Goal: Information Seeking & Learning: Learn about a topic

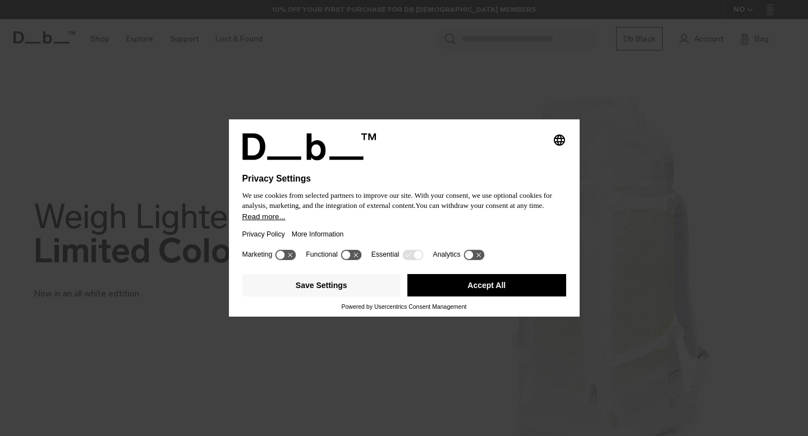
click at [485, 58] on div "Selecting an option will immediately change the language Privacy Settings We us…" at bounding box center [404, 218] width 808 height 436
click at [453, 292] on button "Accept All" at bounding box center [486, 285] width 159 height 22
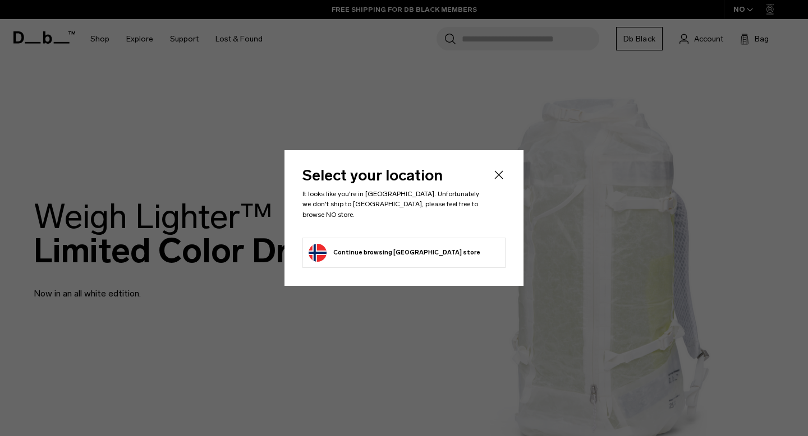
click at [499, 182] on icon "Close" at bounding box center [498, 174] width 13 height 13
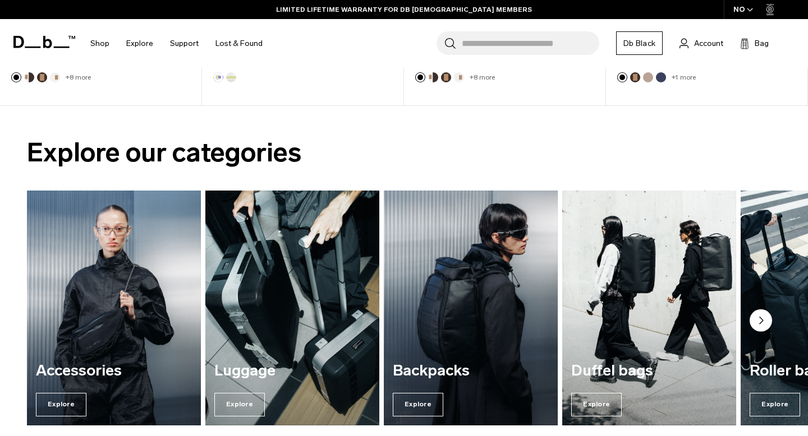
scroll to position [788, 0]
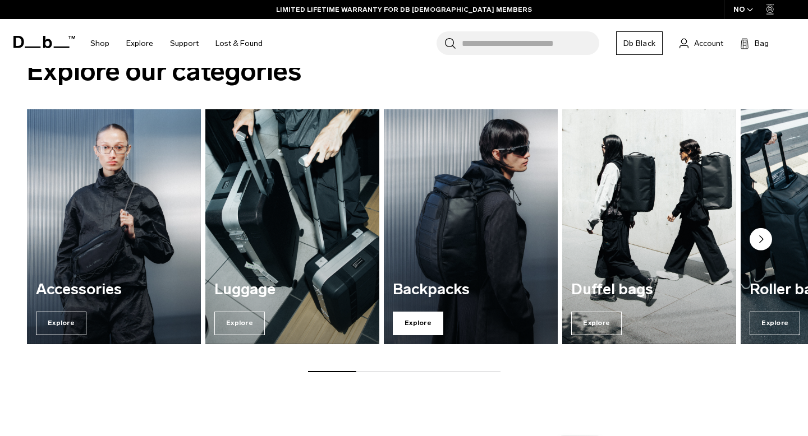
click at [429, 327] on span "Explore" at bounding box center [418, 324] width 50 height 24
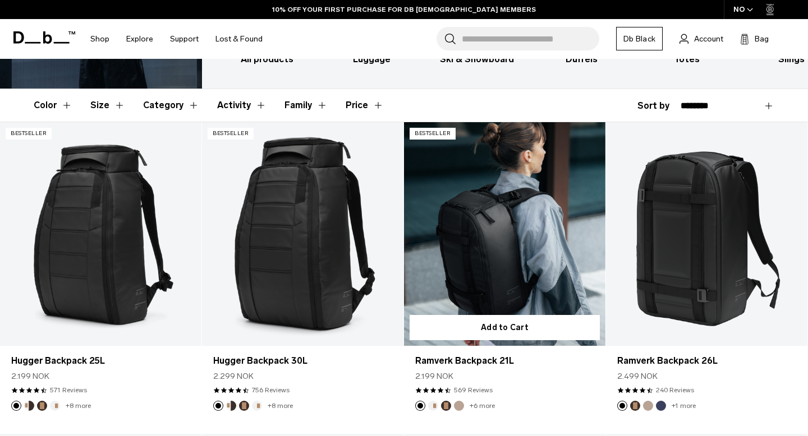
click at [455, 227] on link "Ramverk Backpack 21L" at bounding box center [504, 234] width 201 height 224
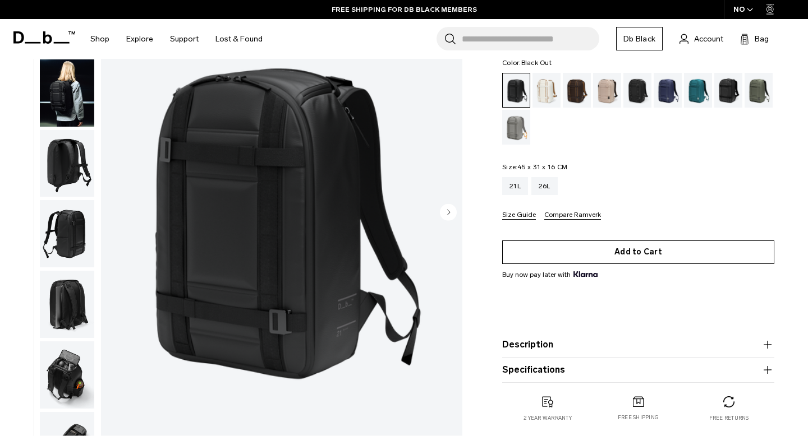
scroll to position [128, 0]
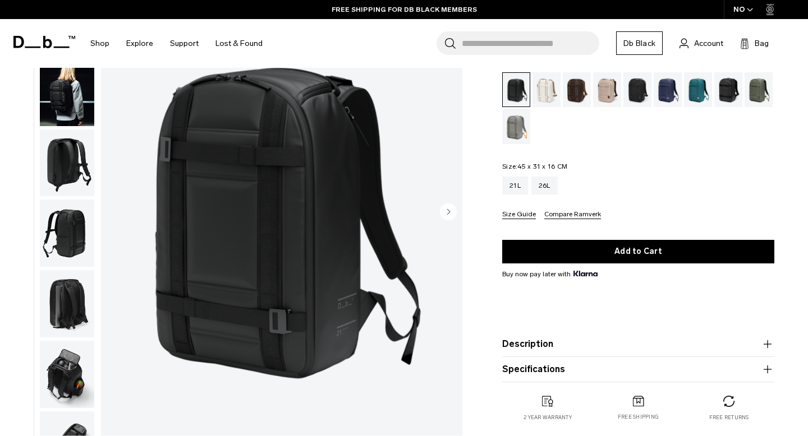
click at [569, 332] on product-accordion "Description The bestselling daily backpack. Whether you’re crossing cities or c…" at bounding box center [638, 344] width 272 height 25
click at [567, 338] on button "Description" at bounding box center [638, 344] width 272 height 13
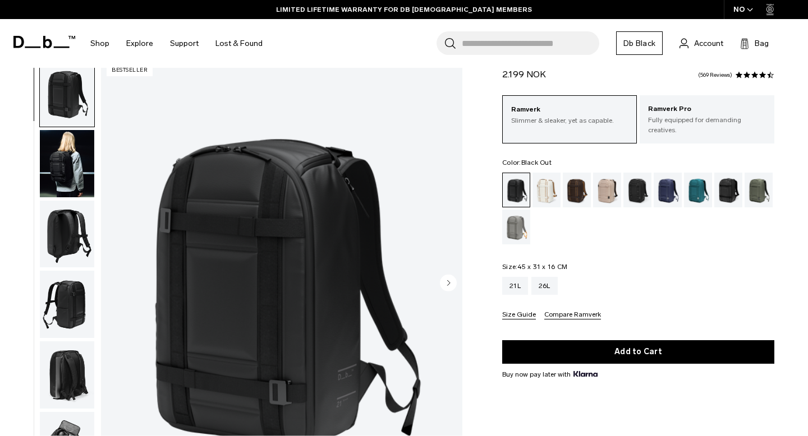
scroll to position [0, 0]
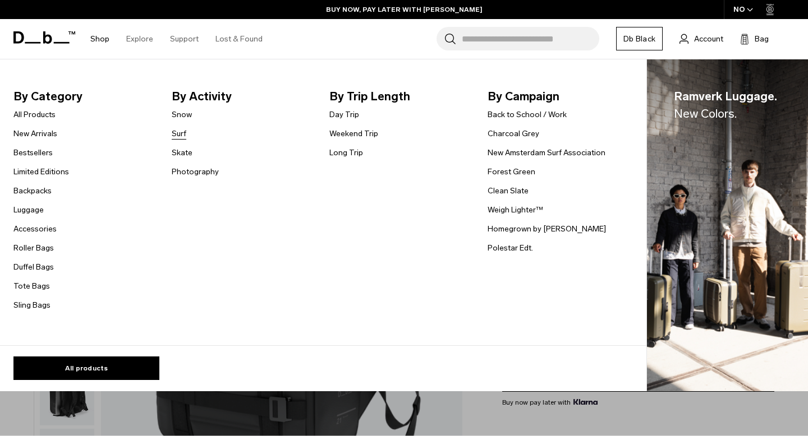
click at [181, 130] on link "Surf" at bounding box center [179, 134] width 15 height 12
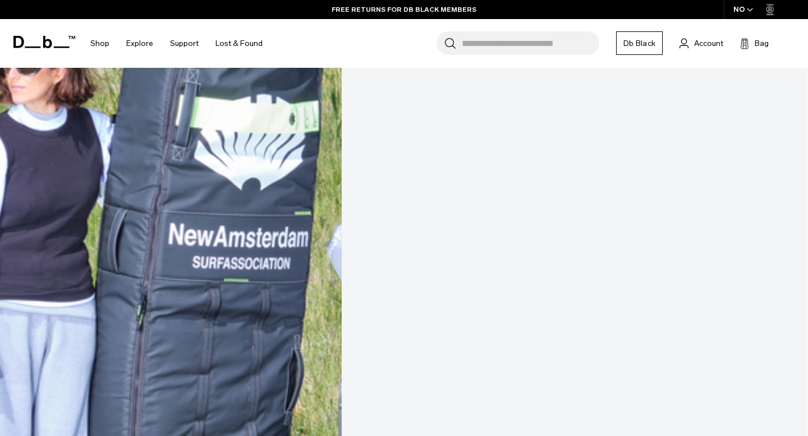
scroll to position [510, 0]
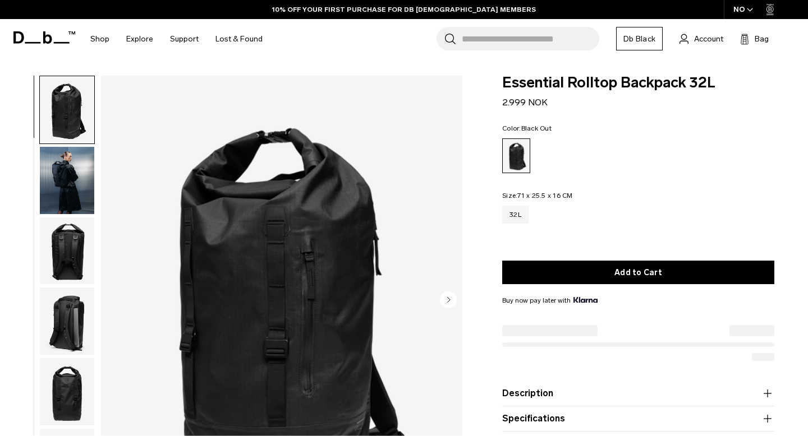
click at [236, 37] on link "Lost & Found" at bounding box center [238, 39] width 47 height 40
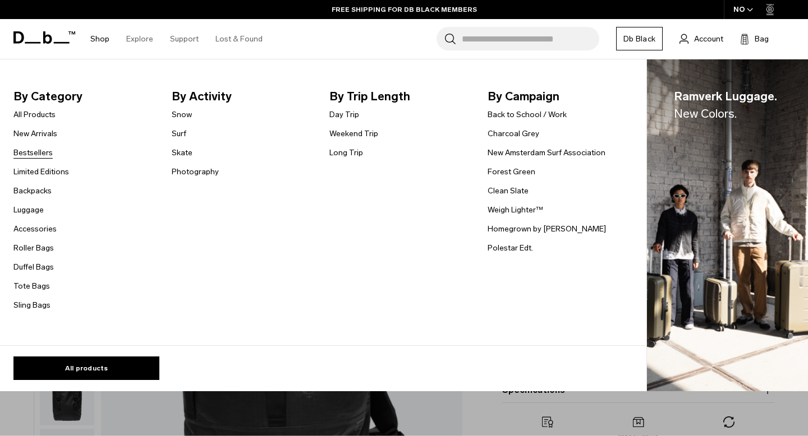
click at [36, 147] on link "Bestsellers" at bounding box center [32, 153] width 39 height 12
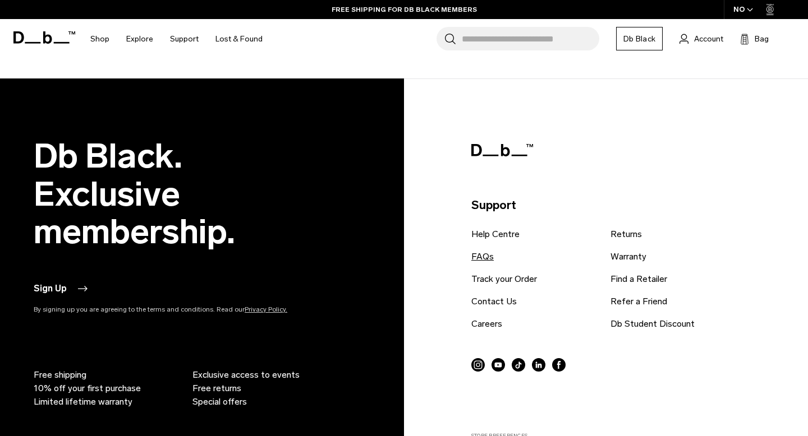
scroll to position [2820, 0]
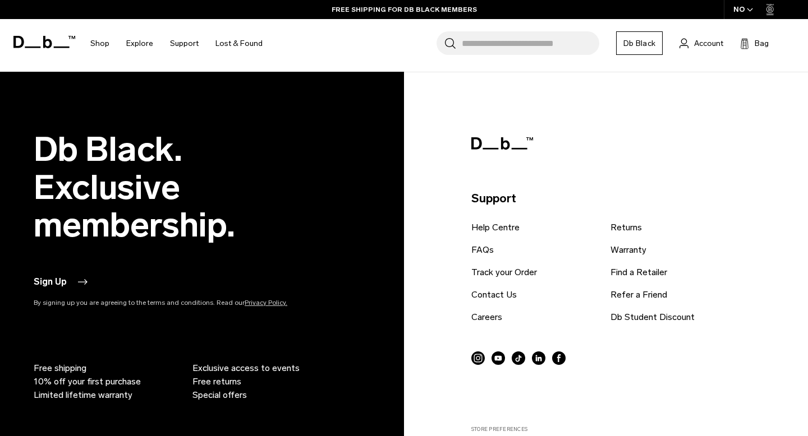
click at [491, 141] on icon at bounding box center [502, 143] width 62 height 12
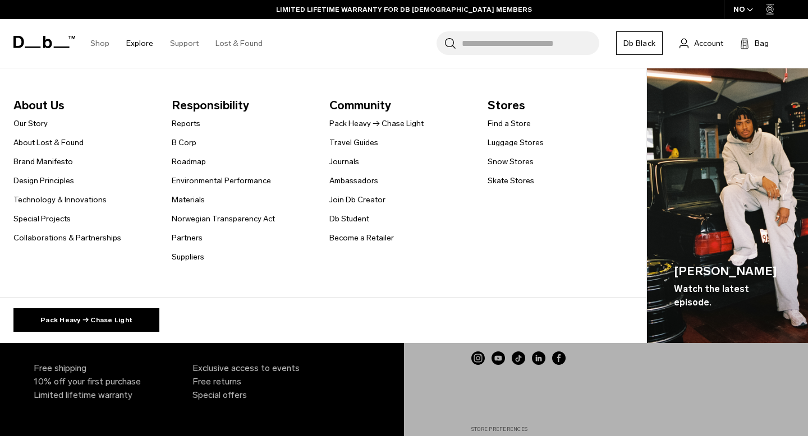
click at [53, 104] on span "About Us" at bounding box center [83, 105] width 140 height 18
click at [29, 161] on link "Brand Manifesto" at bounding box center [42, 162] width 59 height 12
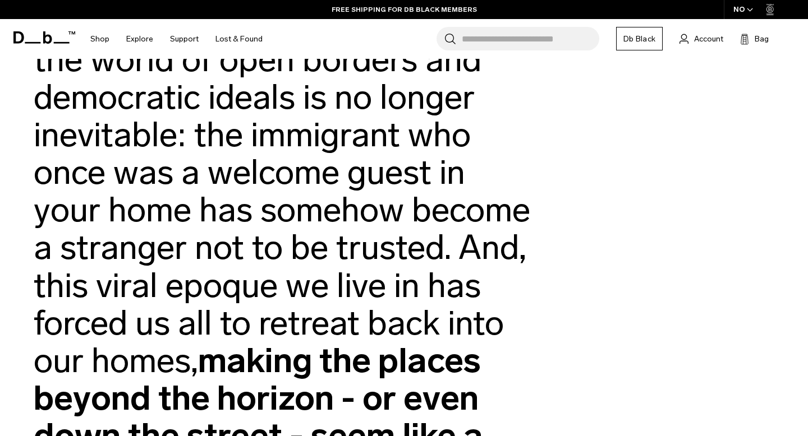
scroll to position [419, 0]
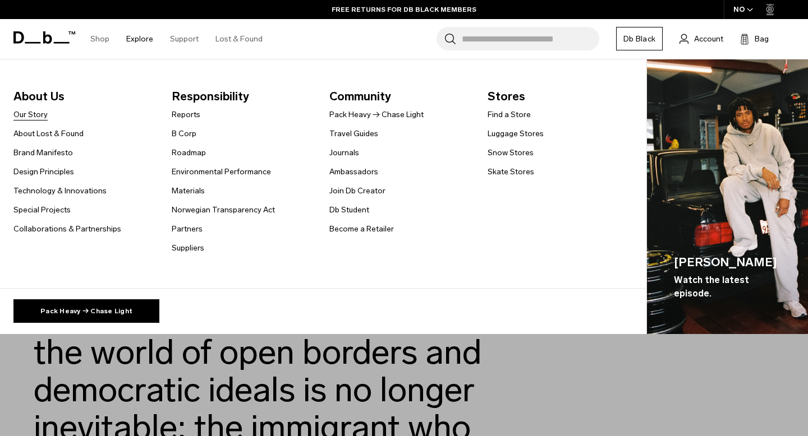
click at [30, 116] on link "Our Story" at bounding box center [30, 115] width 34 height 12
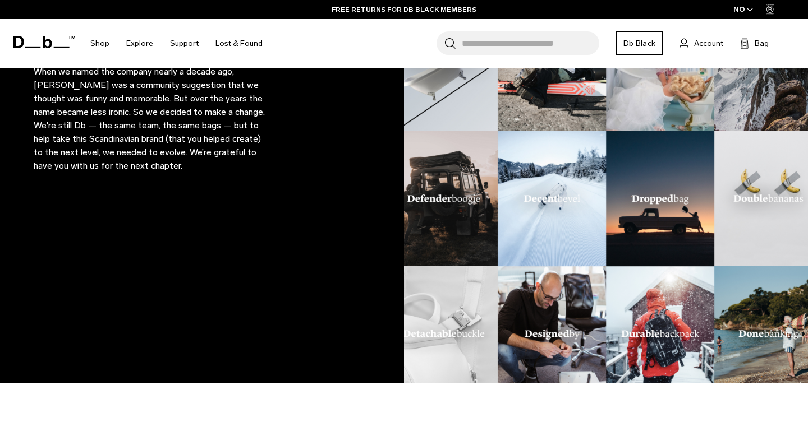
scroll to position [196, 0]
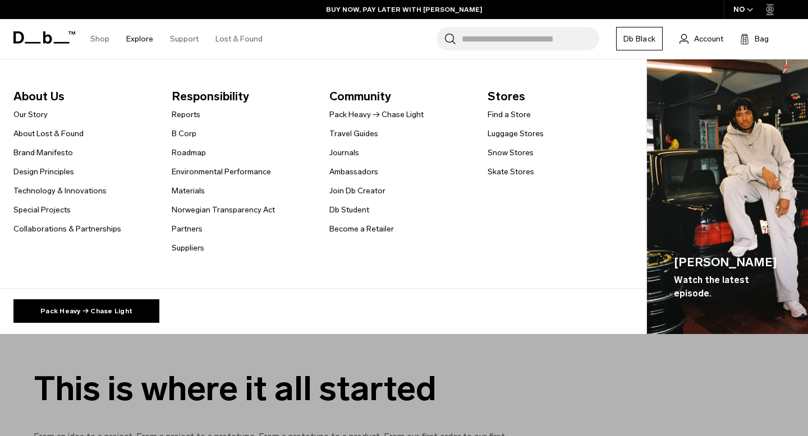
click at [45, 98] on span "About Us" at bounding box center [83, 97] width 140 height 18
click at [29, 95] on span "About Us" at bounding box center [83, 97] width 140 height 18
click at [54, 312] on link "Pack Heavy → Chase Light" at bounding box center [86, 312] width 146 height 24
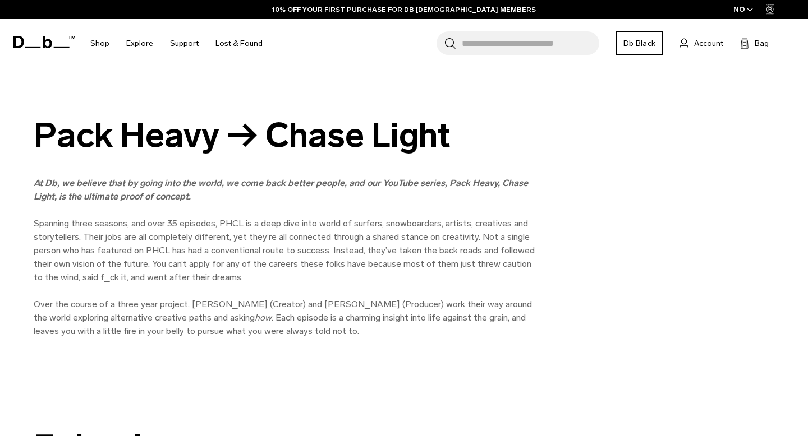
scroll to position [440, 0]
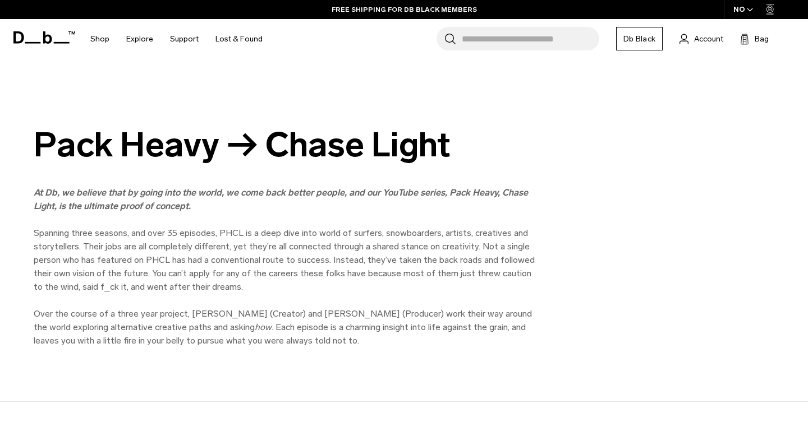
click at [68, 210] on strong "At Db, we believe that by going into the world, we come back better people, and…" at bounding box center [281, 199] width 494 height 24
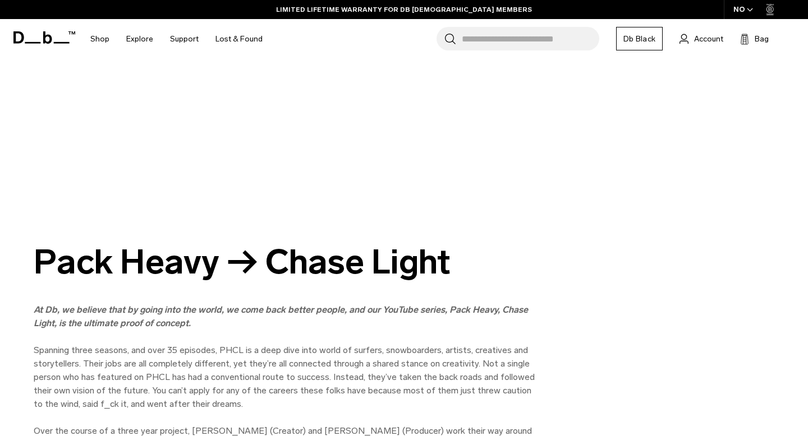
scroll to position [0, 0]
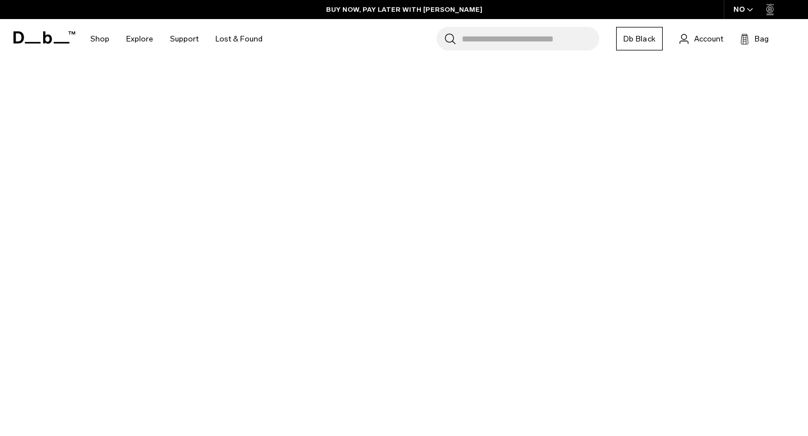
drag, startPoint x: 33, startPoint y: 31, endPoint x: 696, endPoint y: 1, distance: 664.3
click at [0, 0] on section "BUY NOW, PAY LATER WITH KLARNA 10% OFF YOUR FIRST PURCHASE FOR DB BLACK MEMBERS…" at bounding box center [404, 29] width 808 height 59
